Goal: Task Accomplishment & Management: Complete application form

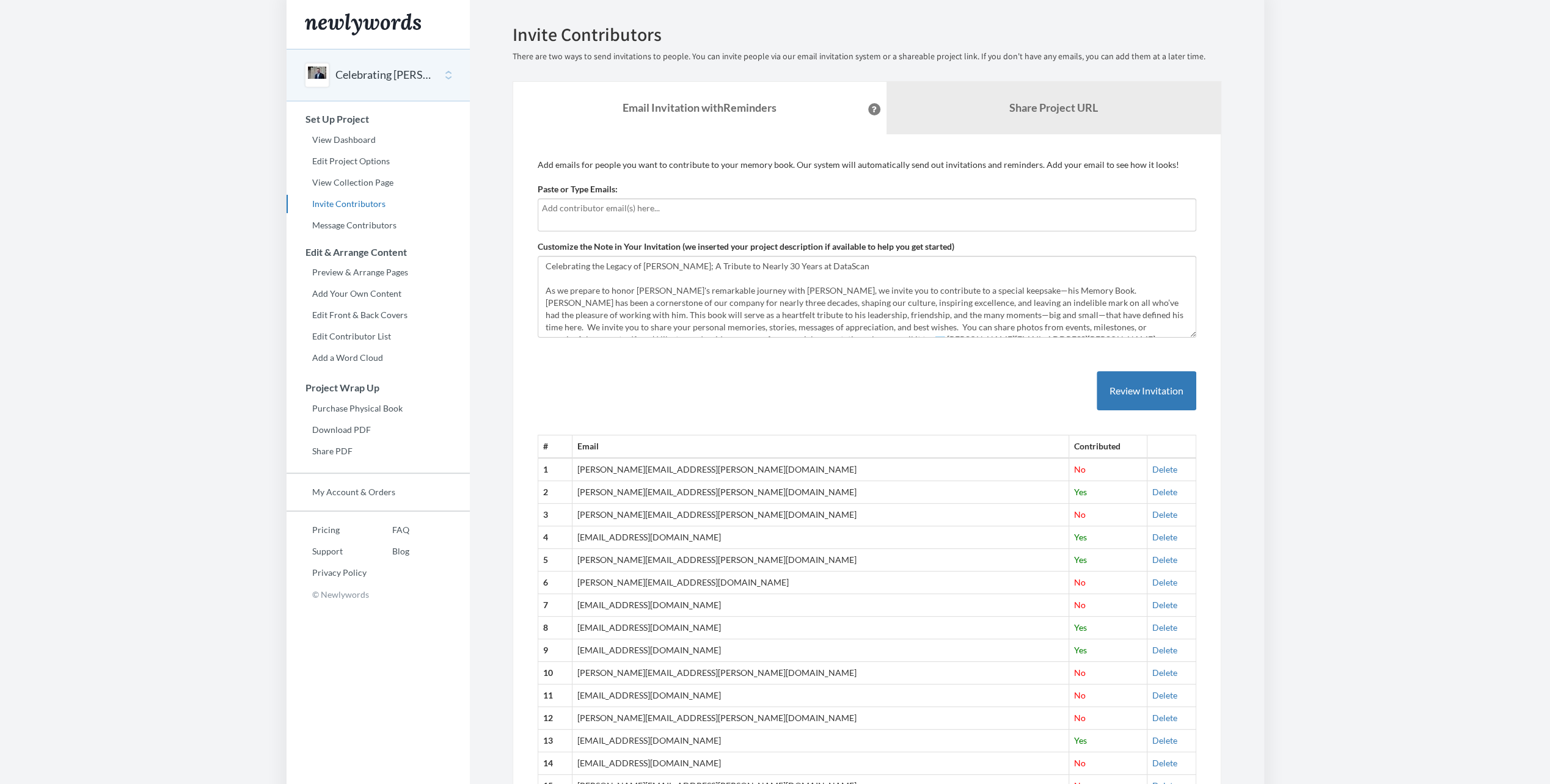
click at [646, 213] on input "text" at bounding box center [866, 208] width 650 height 14
type input "[PERSON_NAME]"
drag, startPoint x: 574, startPoint y: 211, endPoint x: 539, endPoint y: 209, distance: 35.1
click at [539, 209] on div "[PERSON_NAME]" at bounding box center [866, 215] width 659 height 33
drag, startPoint x: 550, startPoint y: 217, endPoint x: 621, endPoint y: 203, distance: 72.4
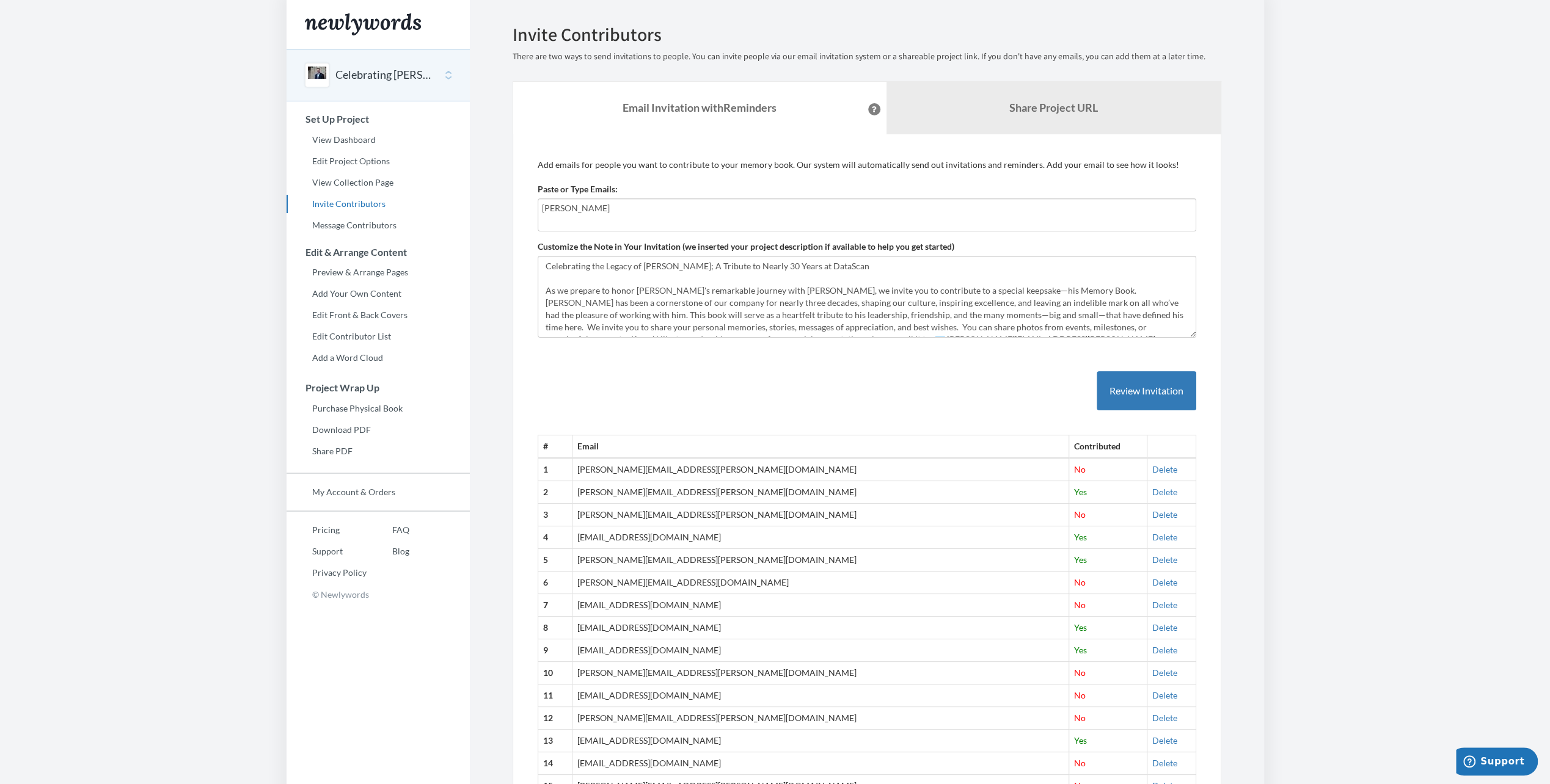
click at [621, 203] on input "[PERSON_NAME]" at bounding box center [866, 208] width 650 height 14
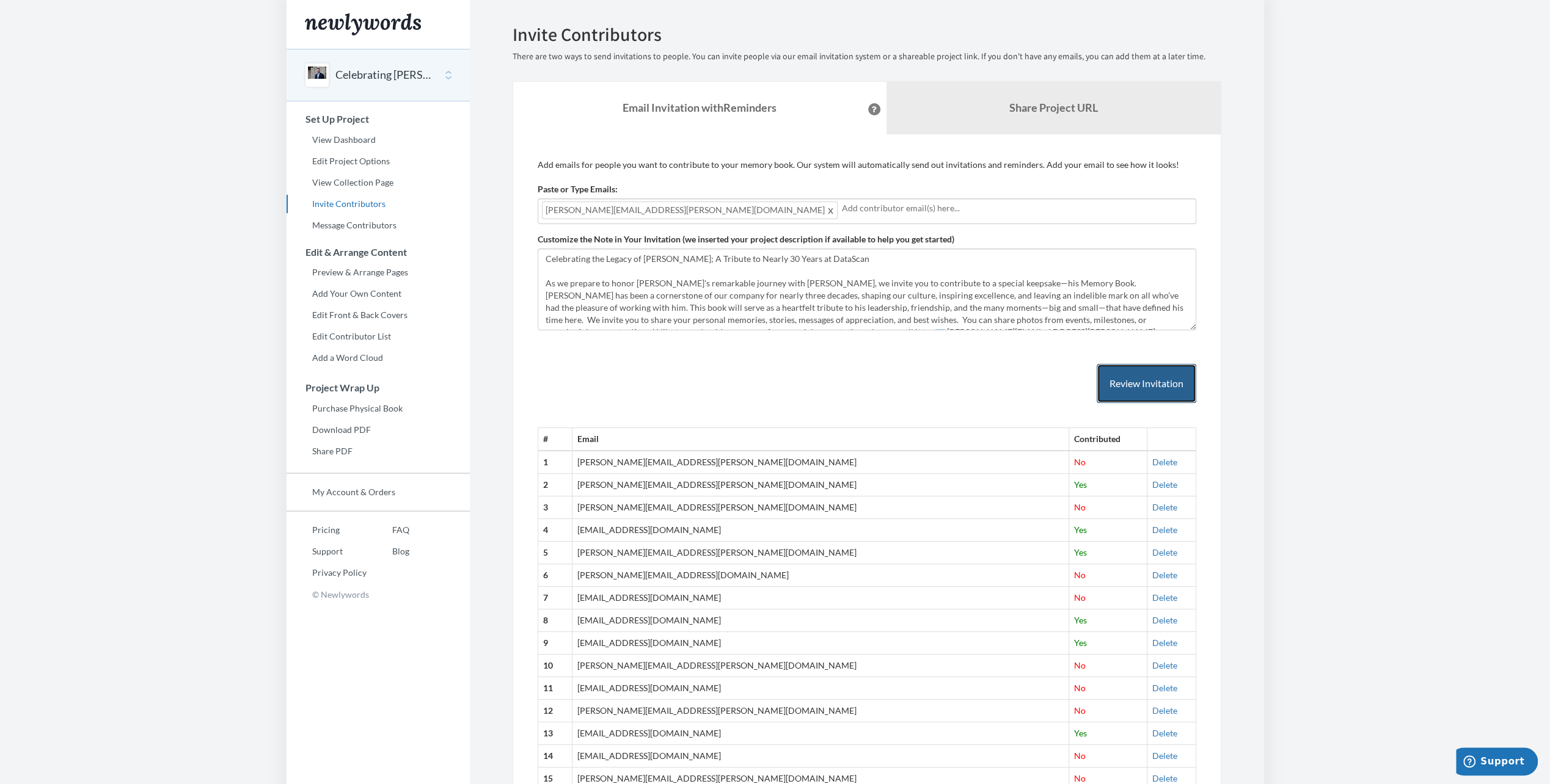
click at [1157, 389] on button "Review Invitation" at bounding box center [1146, 383] width 100 height 39
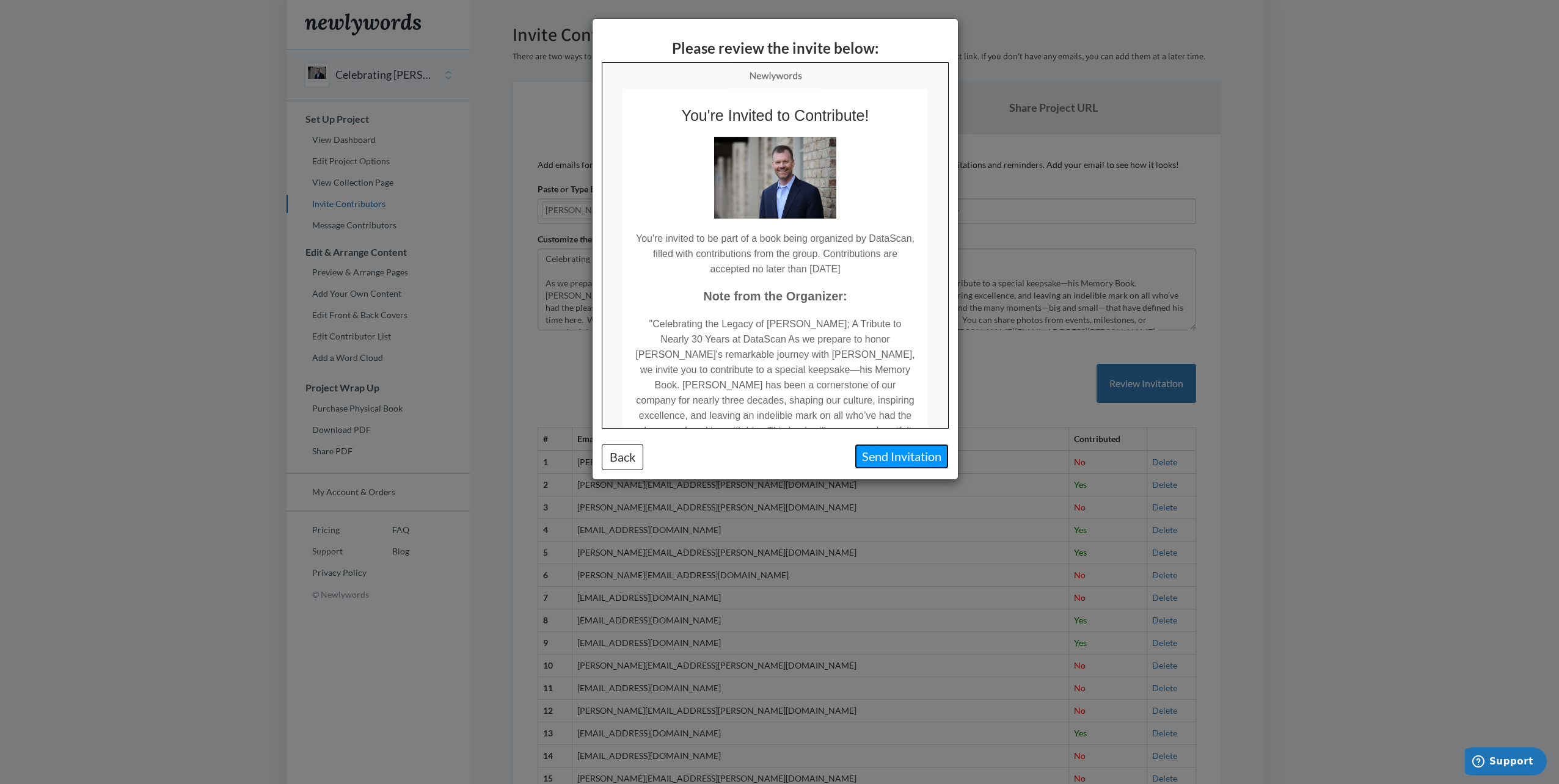
click at [896, 454] on button "Send Invitation" at bounding box center [901, 456] width 94 height 25
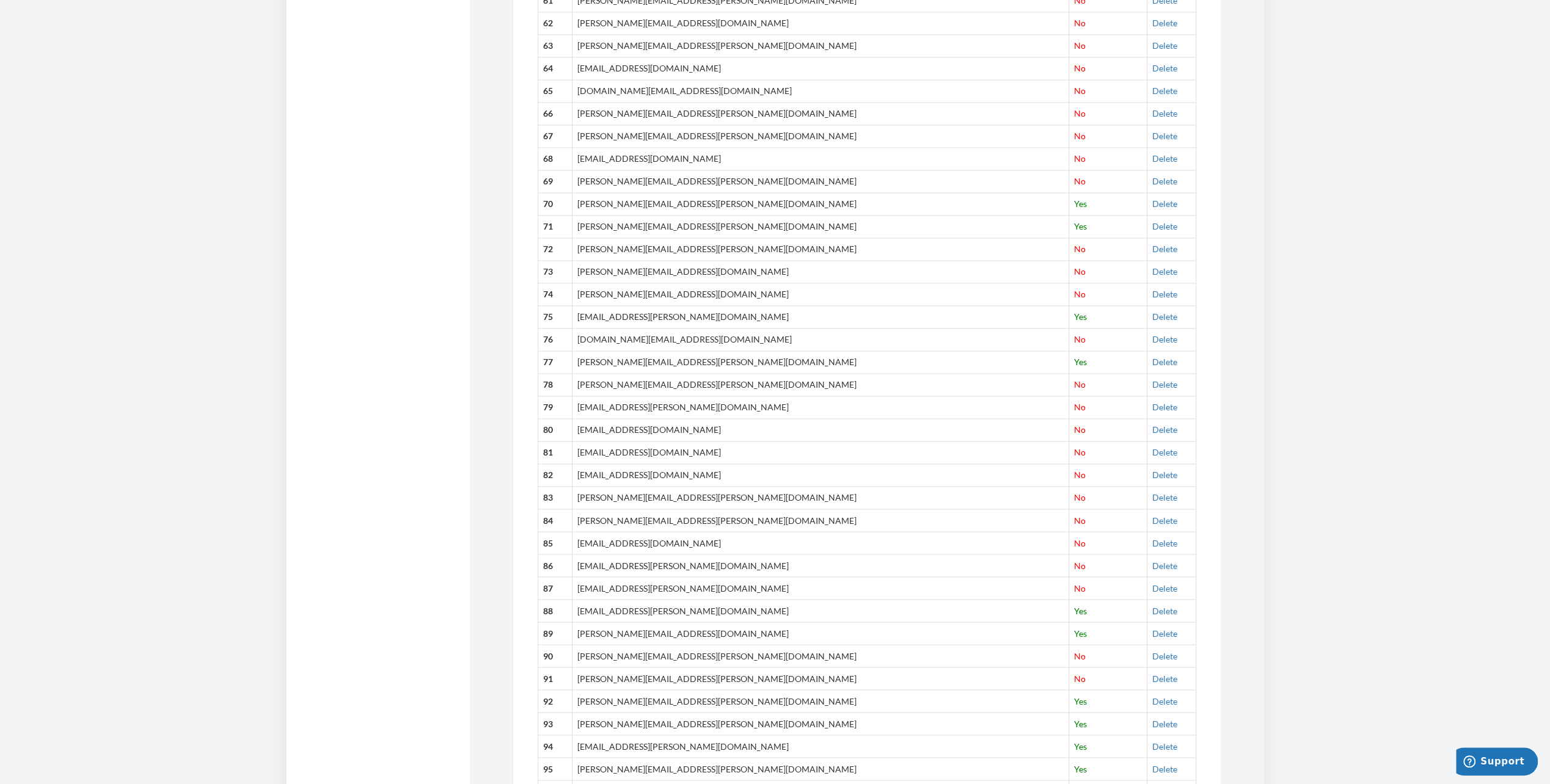
scroll to position [1806, 0]
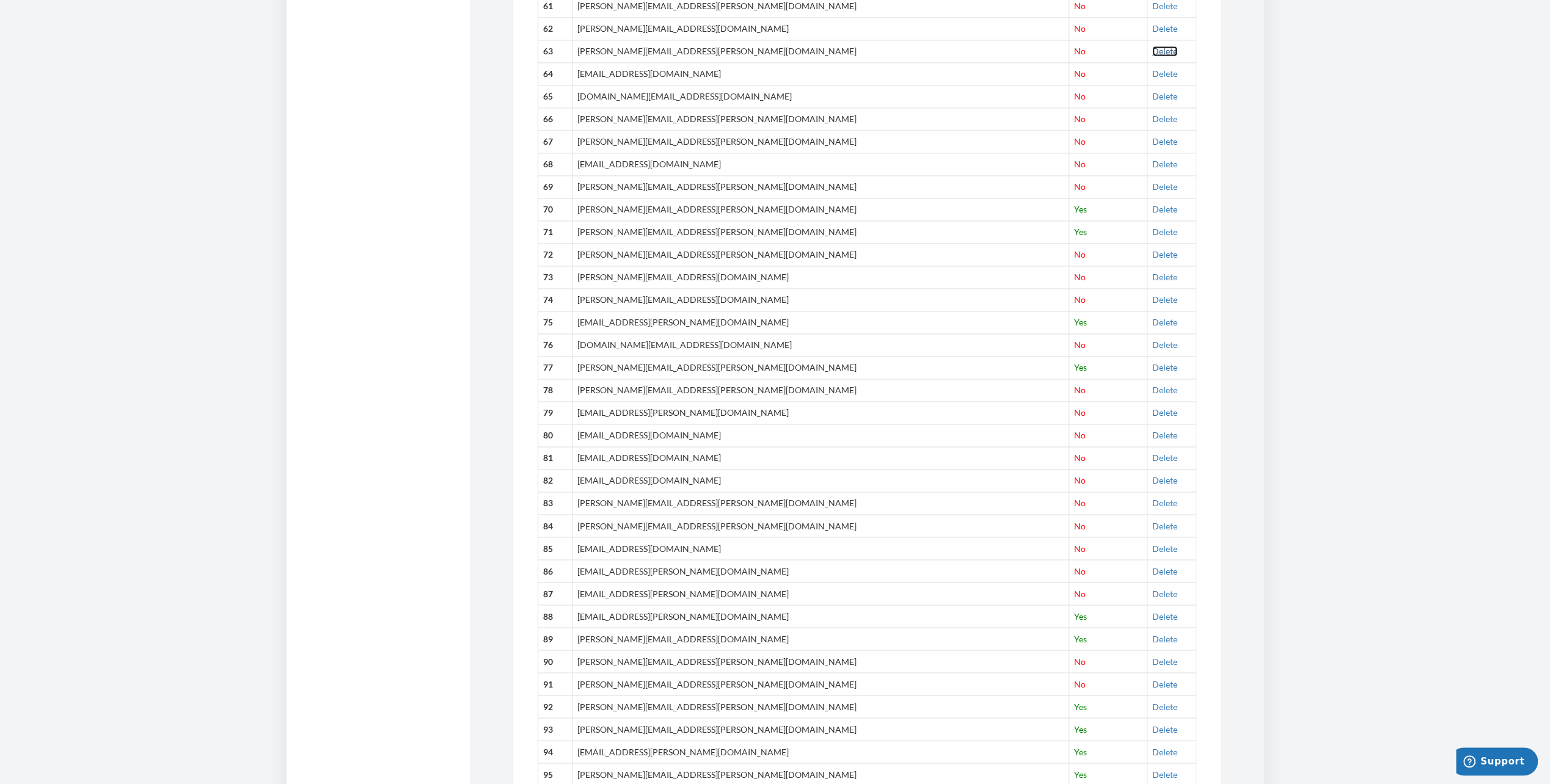
click at [1152, 46] on link "Delete" at bounding box center [1164, 50] width 25 height 10
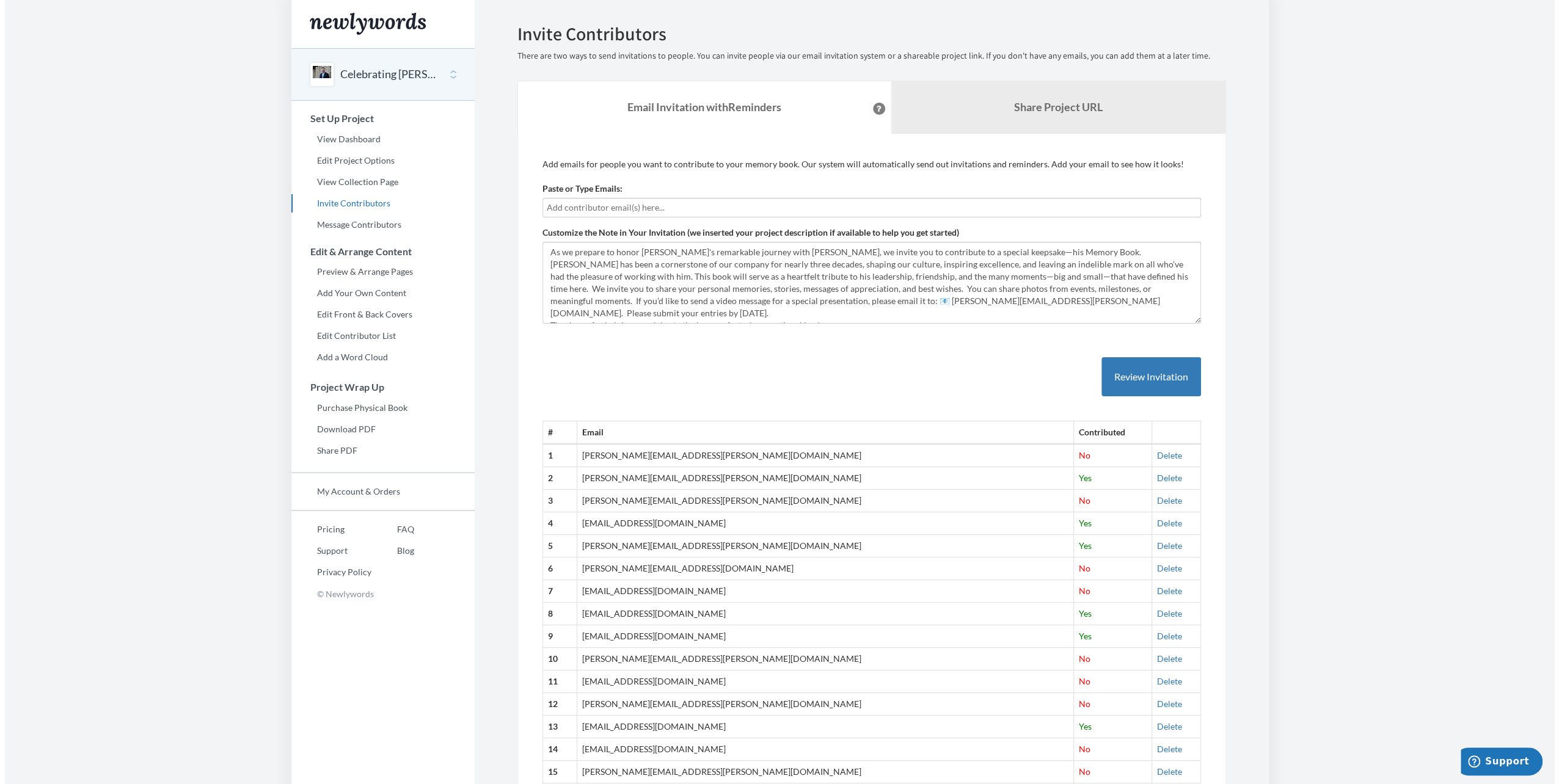
scroll to position [0, 0]
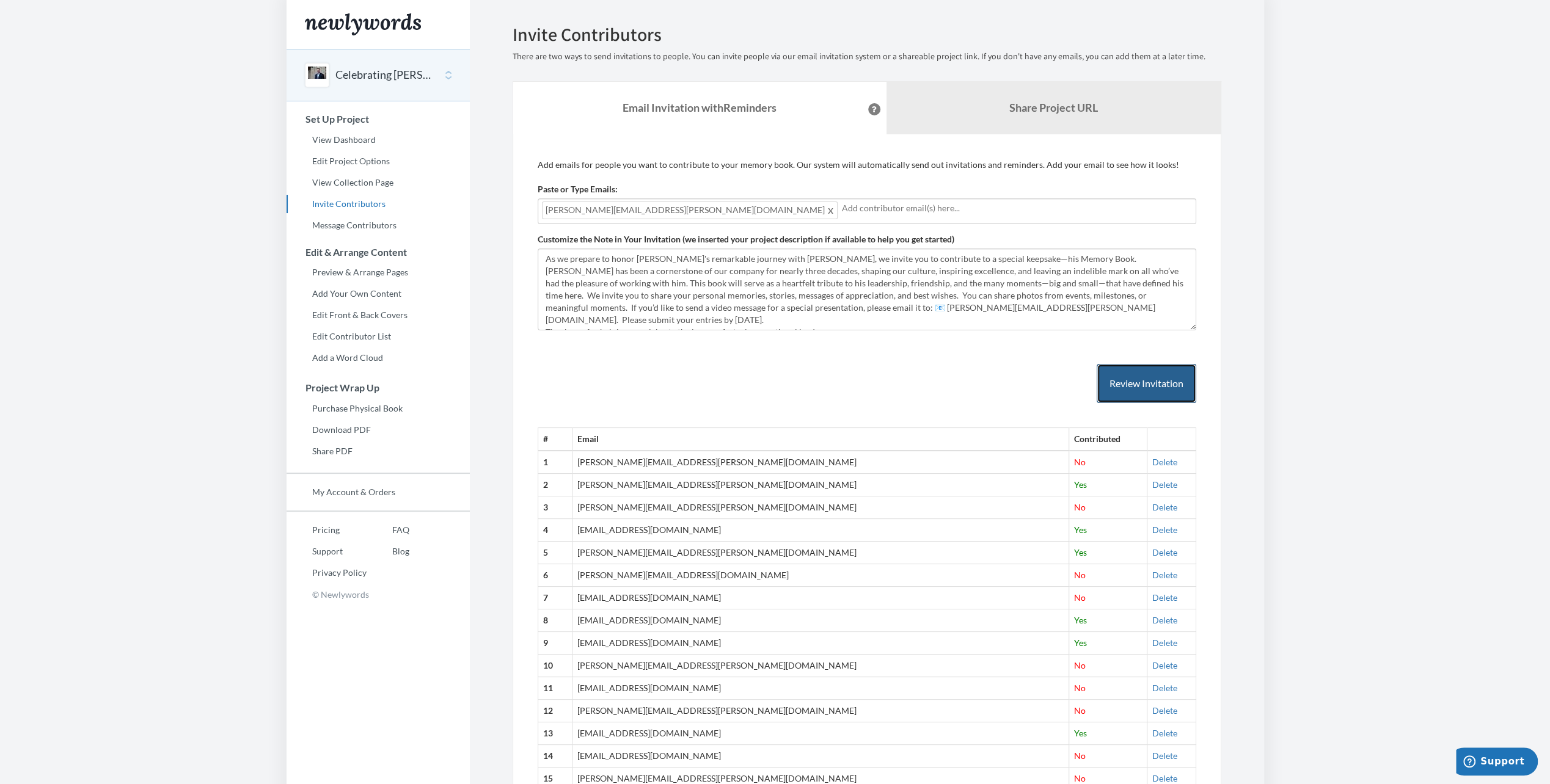
click at [1127, 396] on button "Review Invitation" at bounding box center [1146, 383] width 100 height 39
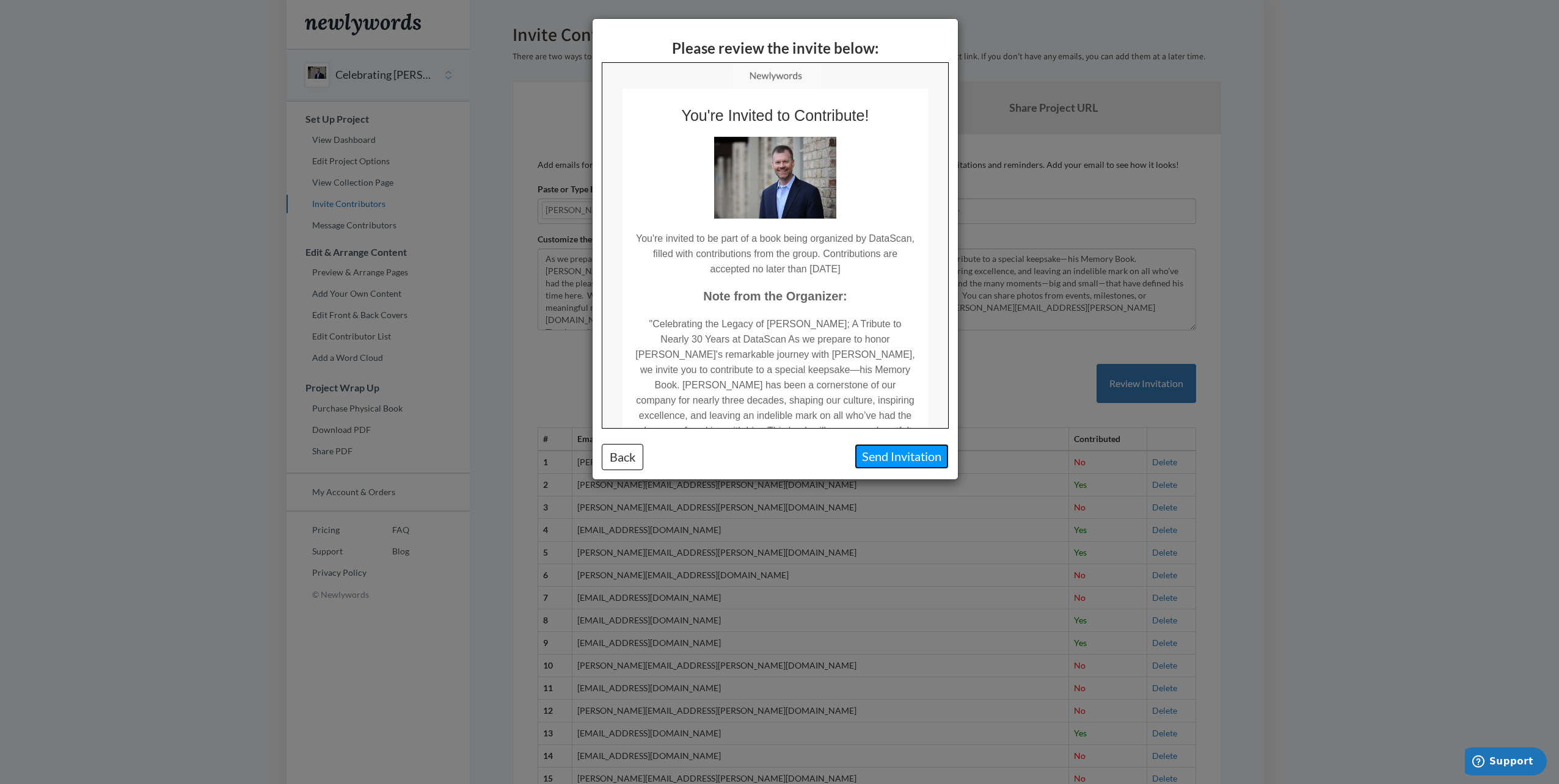
click at [906, 454] on button "Send Invitation" at bounding box center [901, 456] width 94 height 25
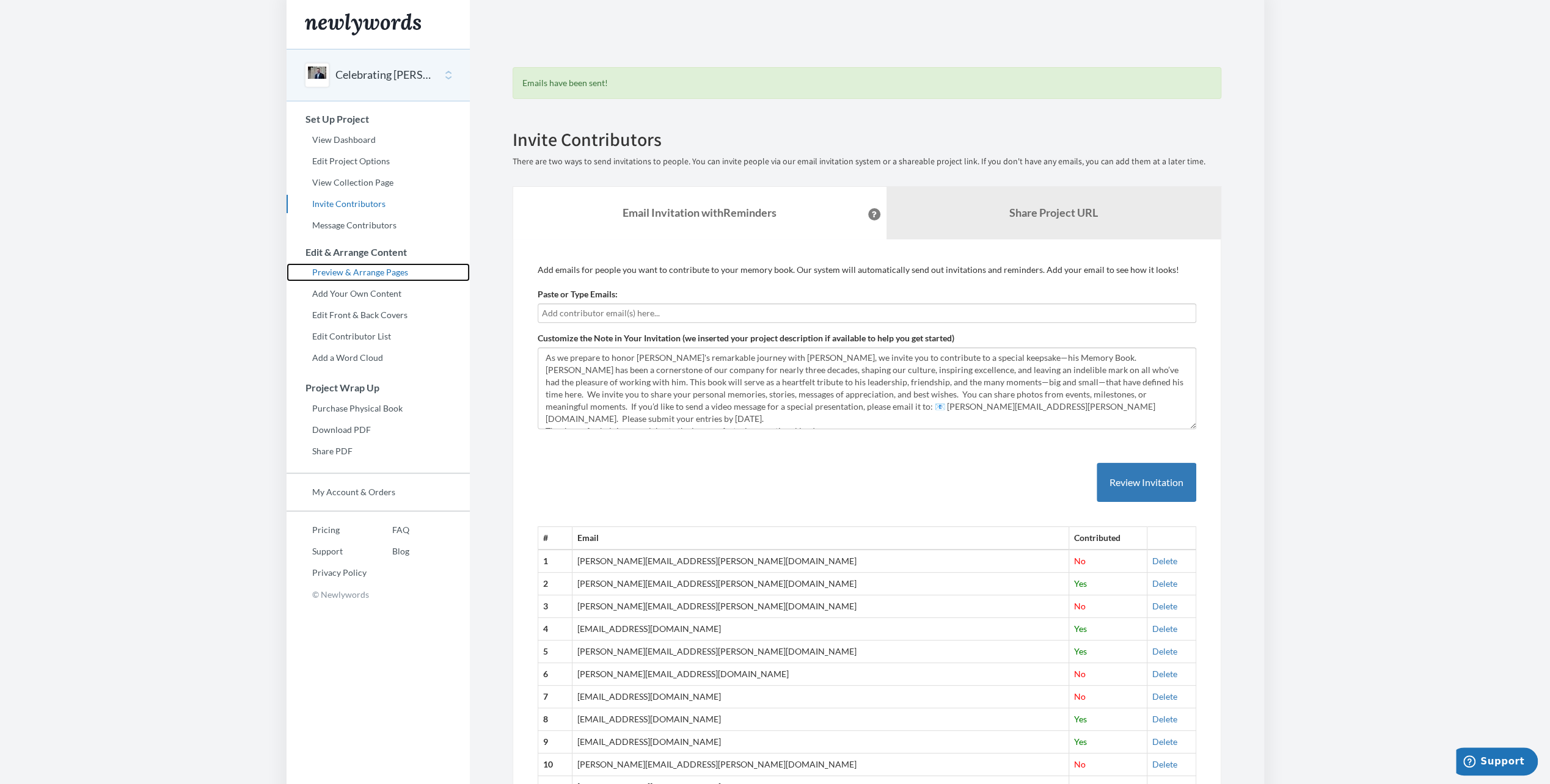
click at [347, 273] on link "Preview & Arrange Pages" at bounding box center [378, 272] width 184 height 18
